Goal: Information Seeking & Learning: Learn about a topic

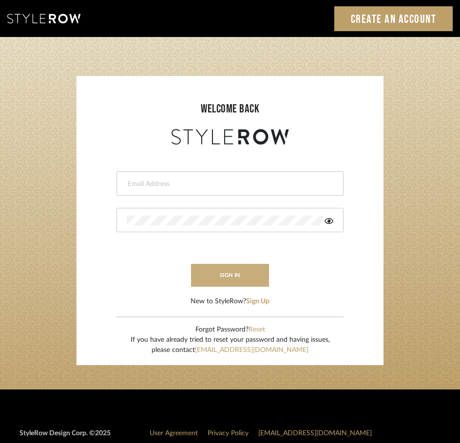
type input "jessica@roomerslimited.com"
click at [221, 269] on button "sign in" at bounding box center [230, 275] width 78 height 23
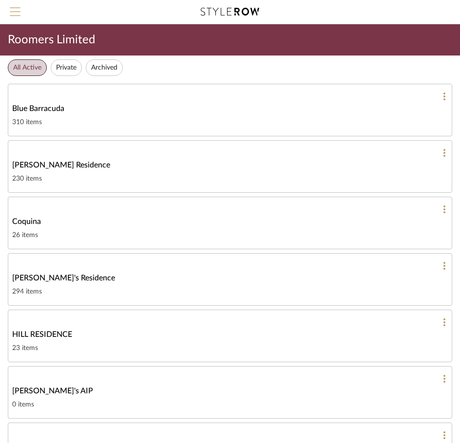
click at [13, 9] on span "Menu" at bounding box center [15, 14] width 11 height 15
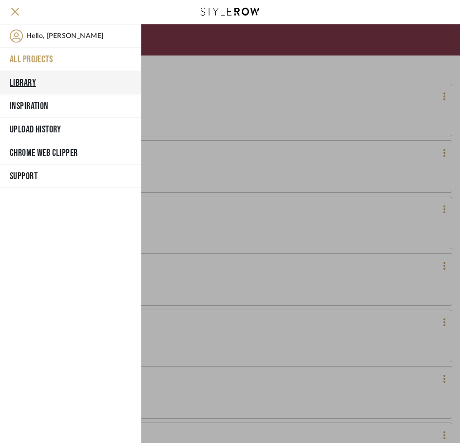
click at [43, 75] on button "Library" at bounding box center [70, 82] width 141 height 23
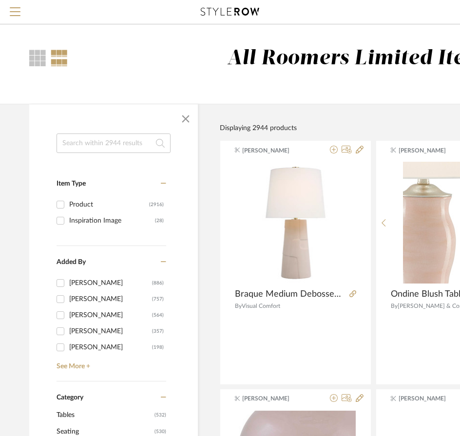
click at [105, 143] on input at bounding box center [113, 142] width 114 height 19
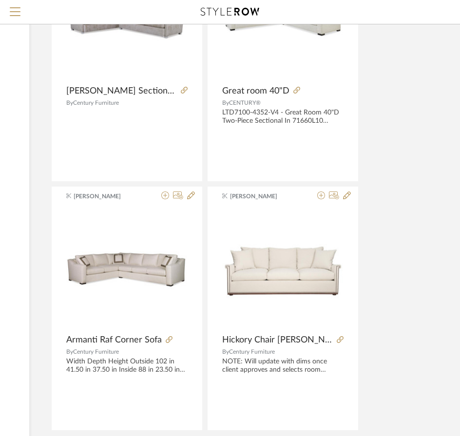
scroll to position [487, 168]
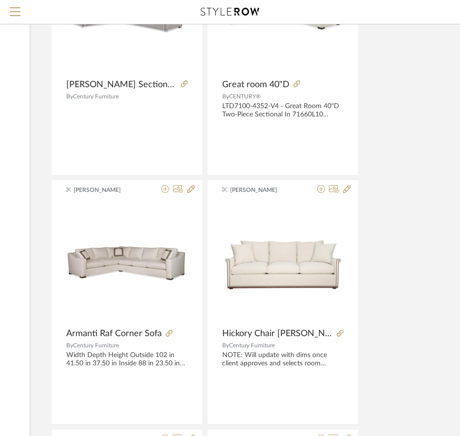
type input "sect"
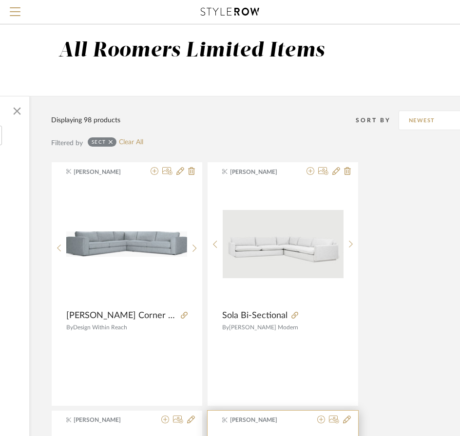
scroll to position [0, 168]
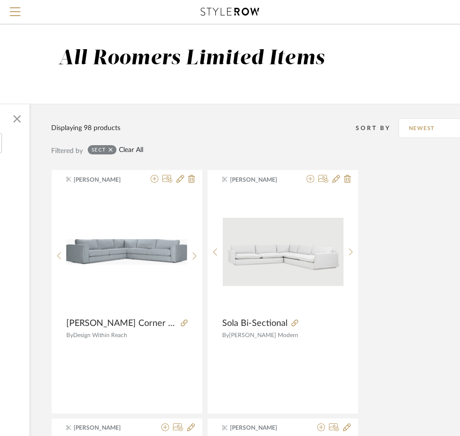
click at [138, 150] on link "Clear All" at bounding box center [131, 150] width 24 height 8
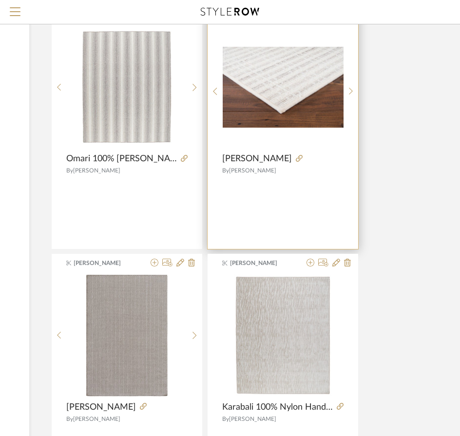
scroll to position [146, 168]
